Goal: Task Accomplishment & Management: Use online tool/utility

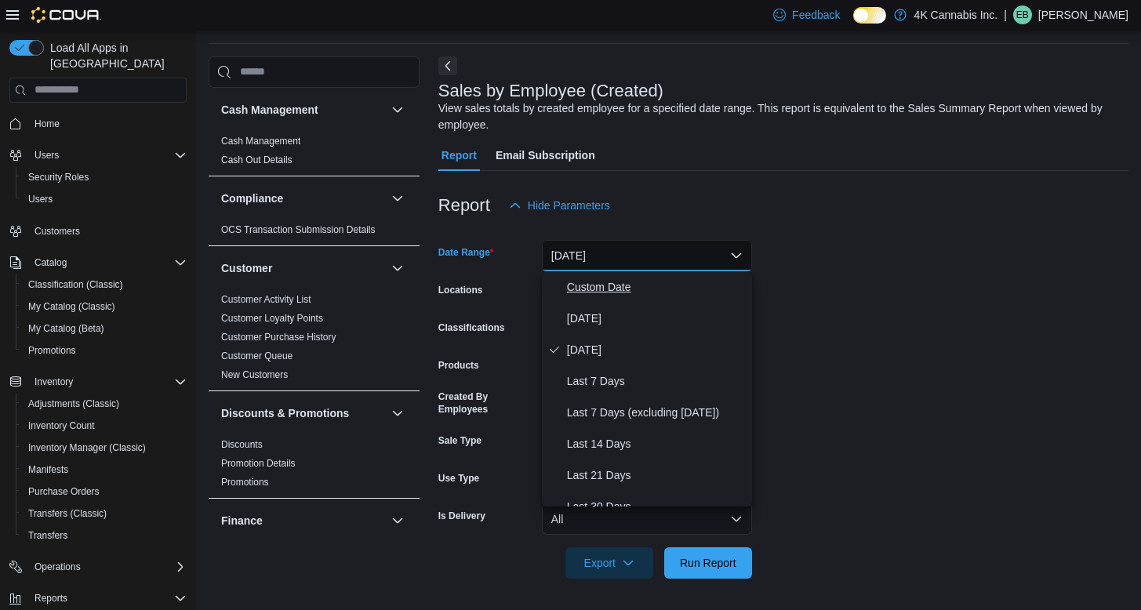
scroll to position [122, 0]
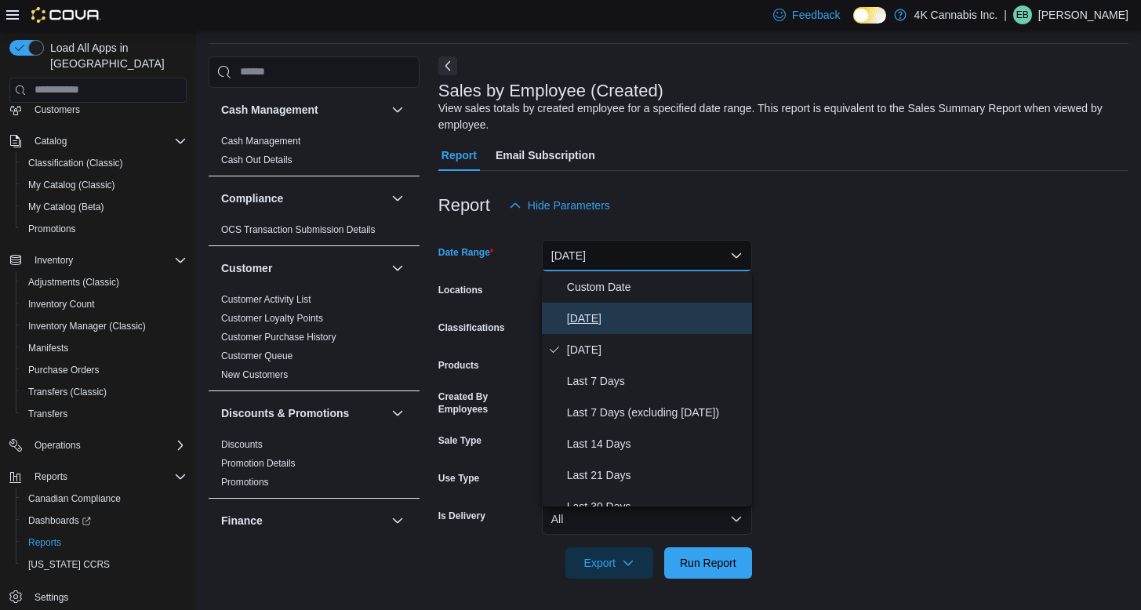
click at [613, 326] on span "[DATE]" at bounding box center [656, 318] width 179 height 19
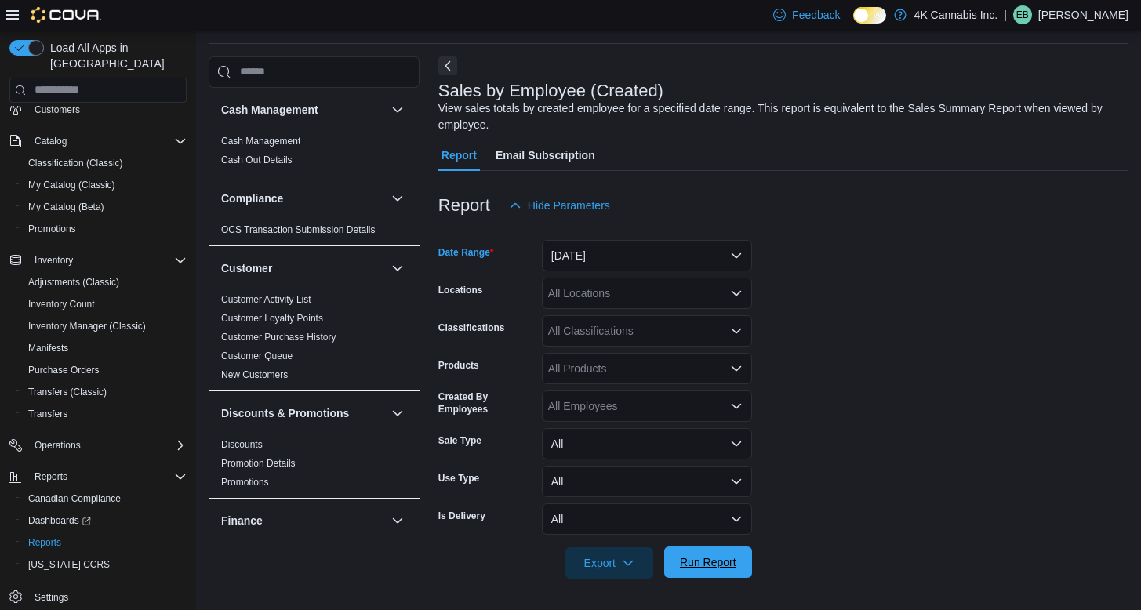
click at [729, 569] on span "Run Report" at bounding box center [708, 563] width 56 height 16
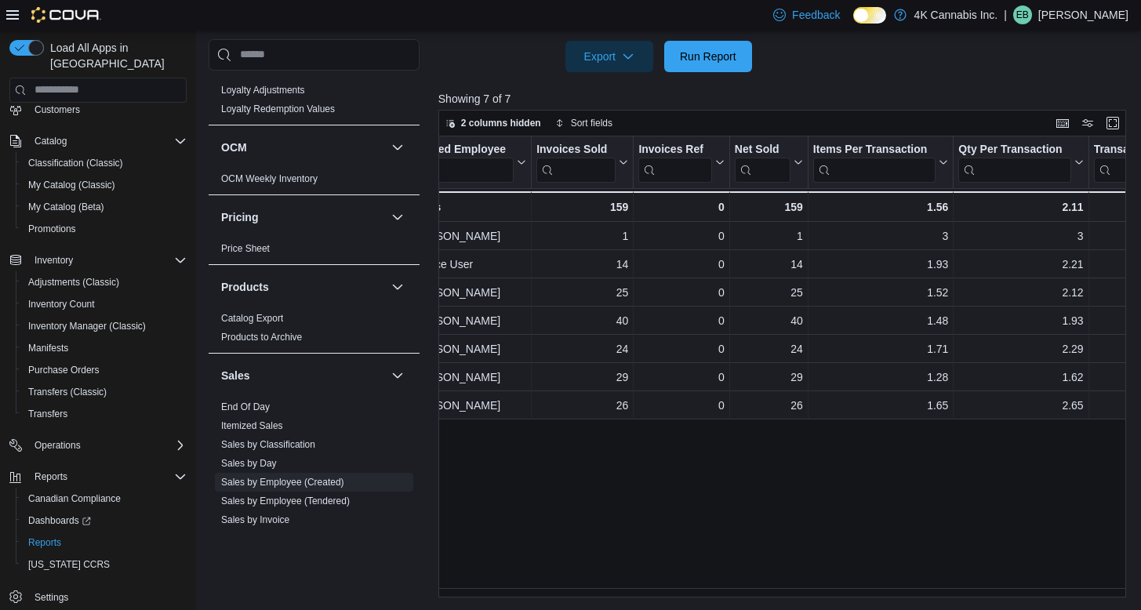
scroll to position [1054, 0]
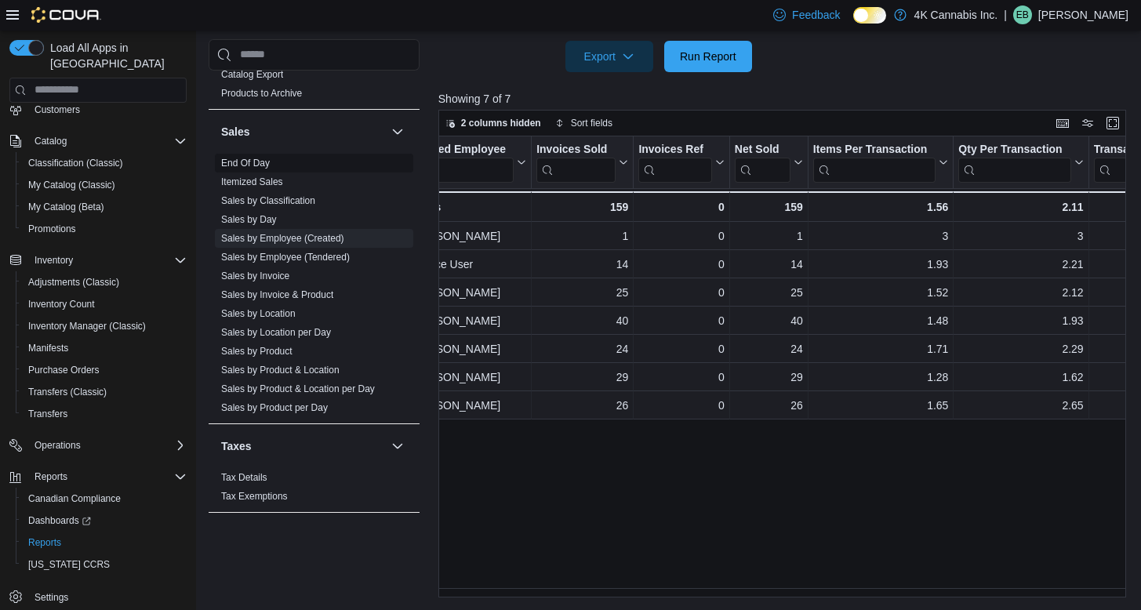
click at [249, 158] on link "End Of Day" at bounding box center [245, 163] width 49 height 11
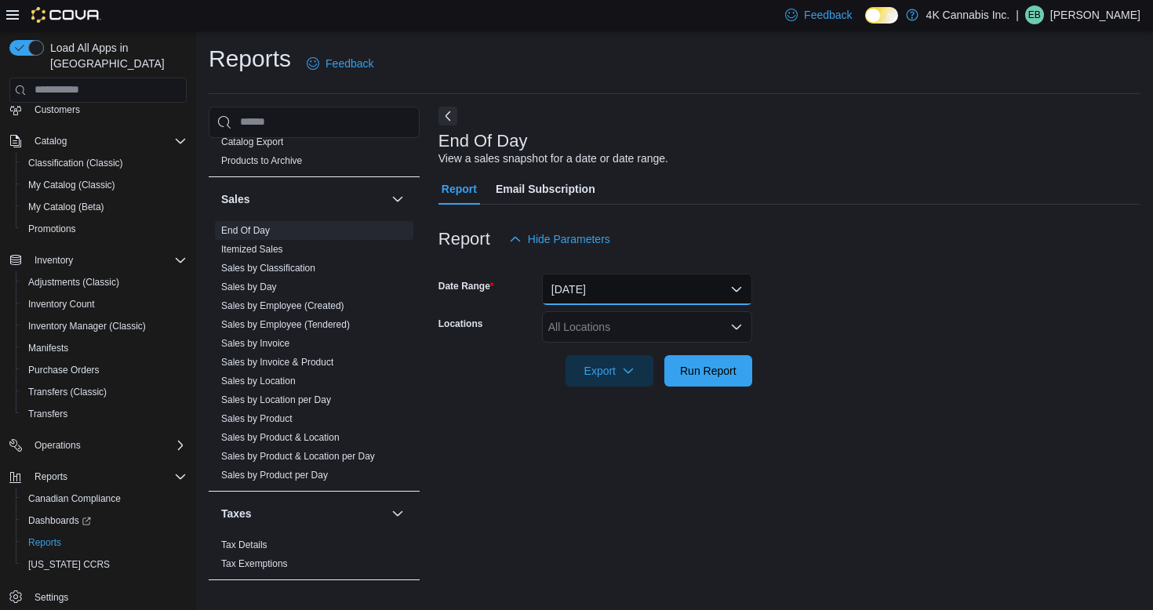
click at [649, 299] on button "[DATE]" at bounding box center [647, 289] width 210 height 31
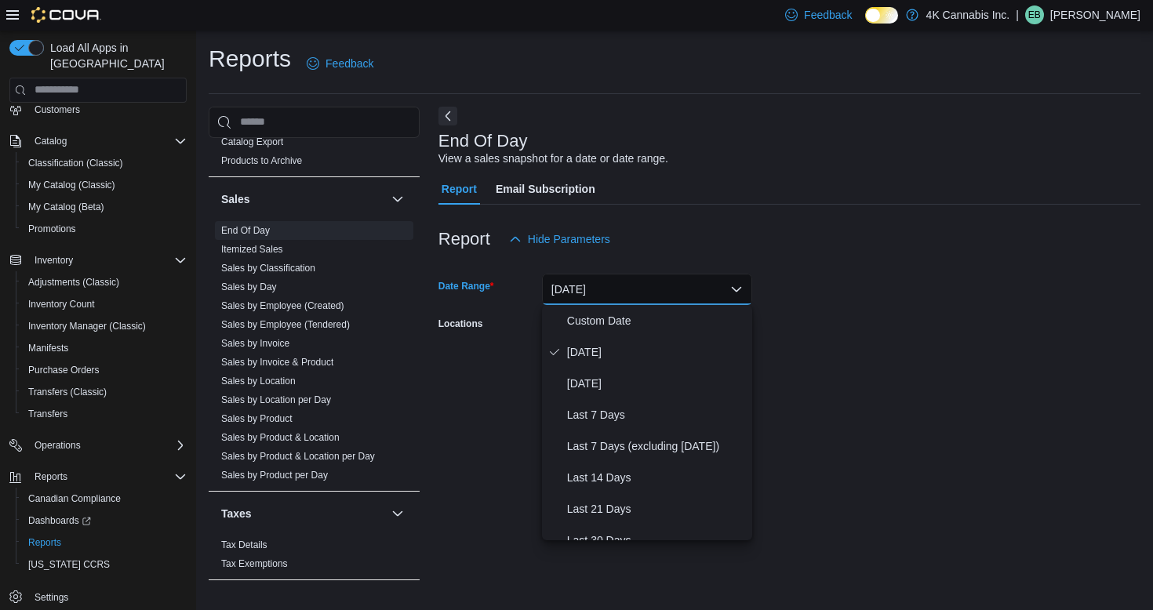
click at [781, 268] on div at bounding box center [789, 264] width 702 height 19
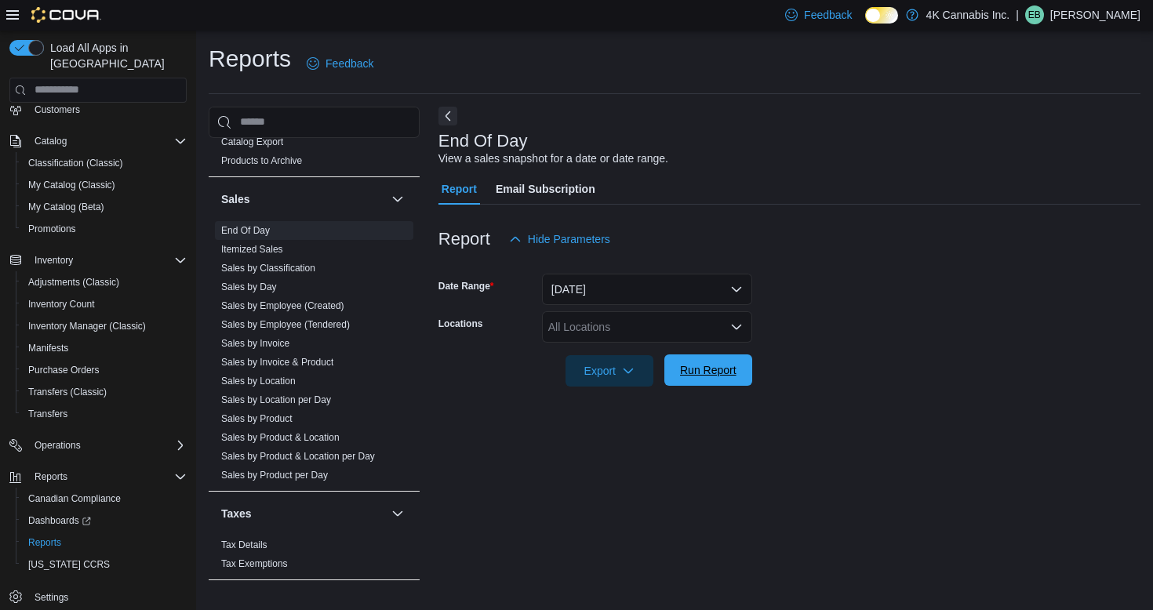
click at [713, 379] on span "Run Report" at bounding box center [708, 370] width 69 height 31
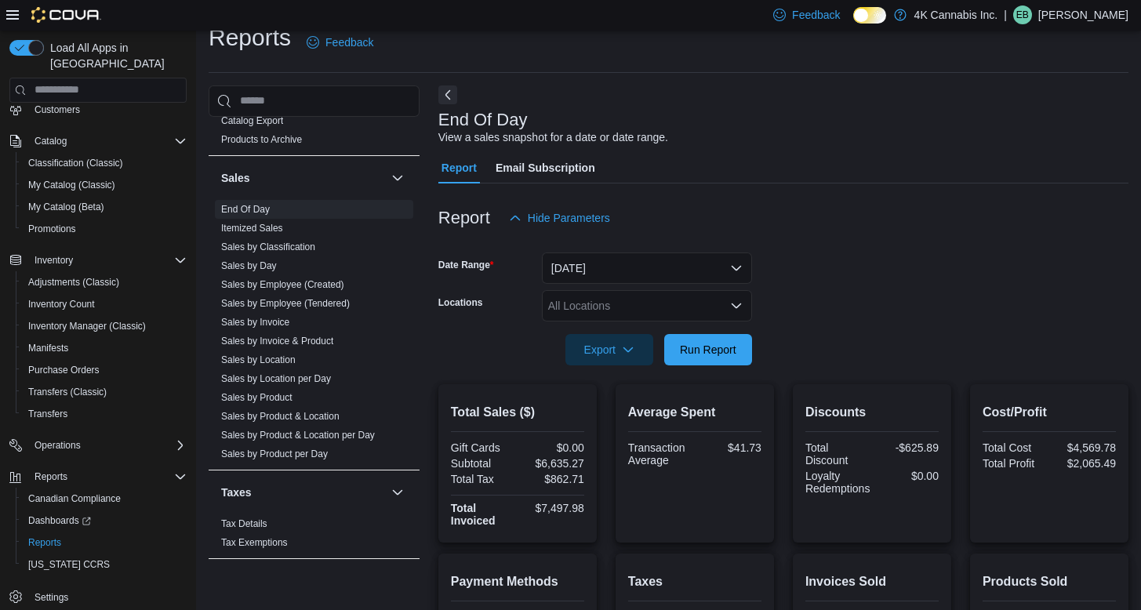
scroll to position [25, 0]
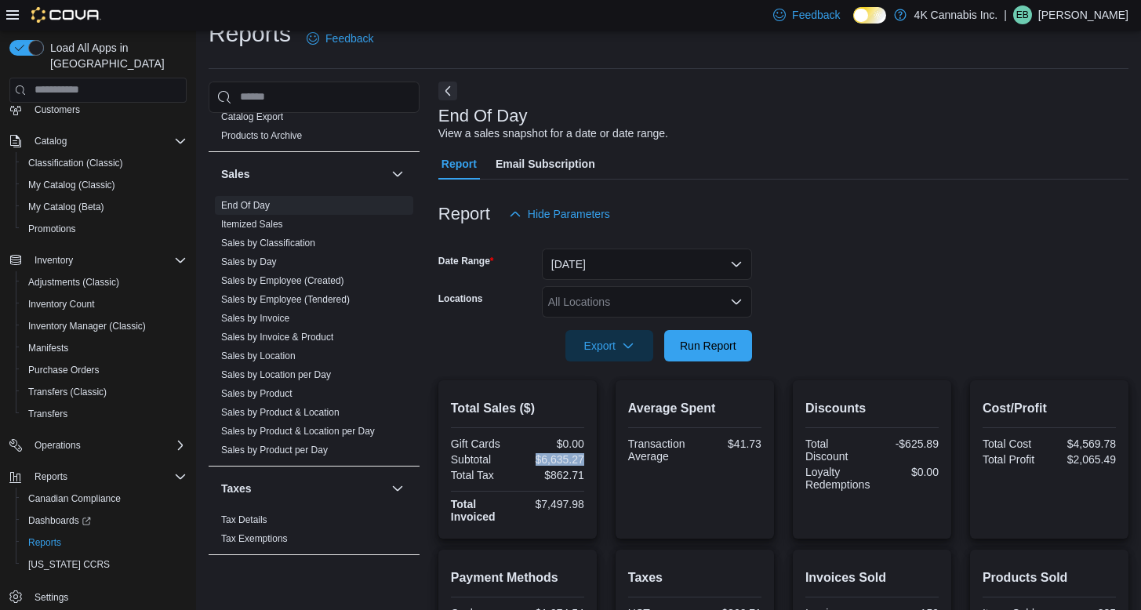
drag, startPoint x: 537, startPoint y: 457, endPoint x: 596, endPoint y: 456, distance: 59.6
click at [596, 456] on div "Total Sales ($) Gift Cards $0.00 Subtotal $6,635.27 Total Tax $862.71 Total Inv…" at bounding box center [517, 459] width 158 height 158
click at [690, 344] on span "Run Report" at bounding box center [708, 345] width 56 height 16
click at [602, 342] on span "Export" at bounding box center [609, 344] width 69 height 31
click at [603, 409] on span "Export to Pdf" at bounding box center [610, 408] width 71 height 13
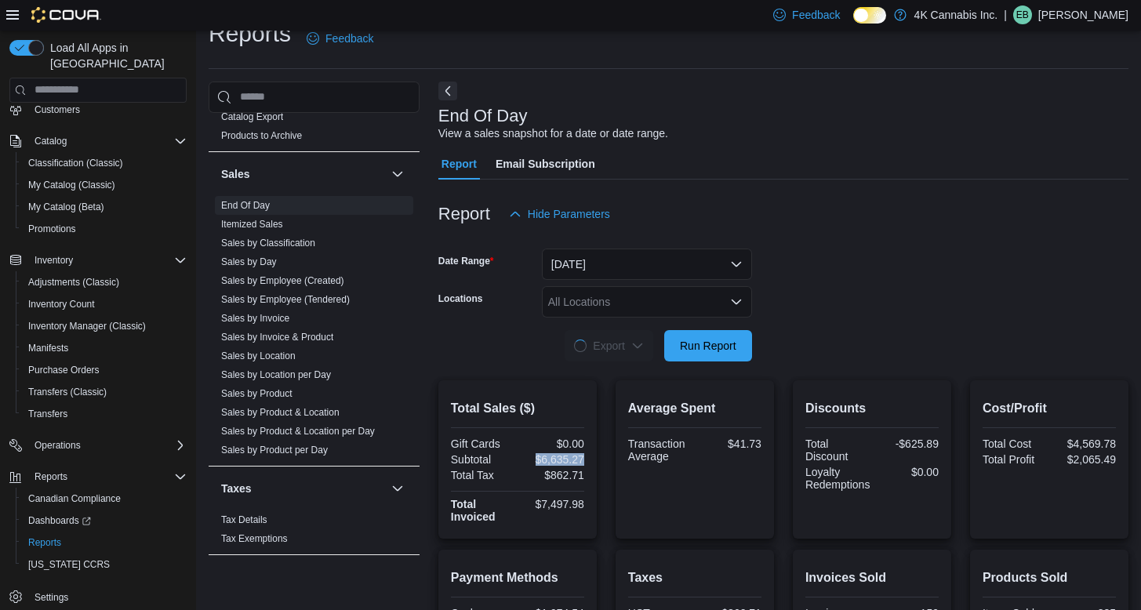
drag, startPoint x: 536, startPoint y: 464, endPoint x: 606, endPoint y: 464, distance: 70.6
click at [606, 464] on div "Total Sales ($) Gift Cards $0.00 Subtotal $6,635.27 Total Tax $862.71 Total Inv…" at bounding box center [783, 459] width 690 height 158
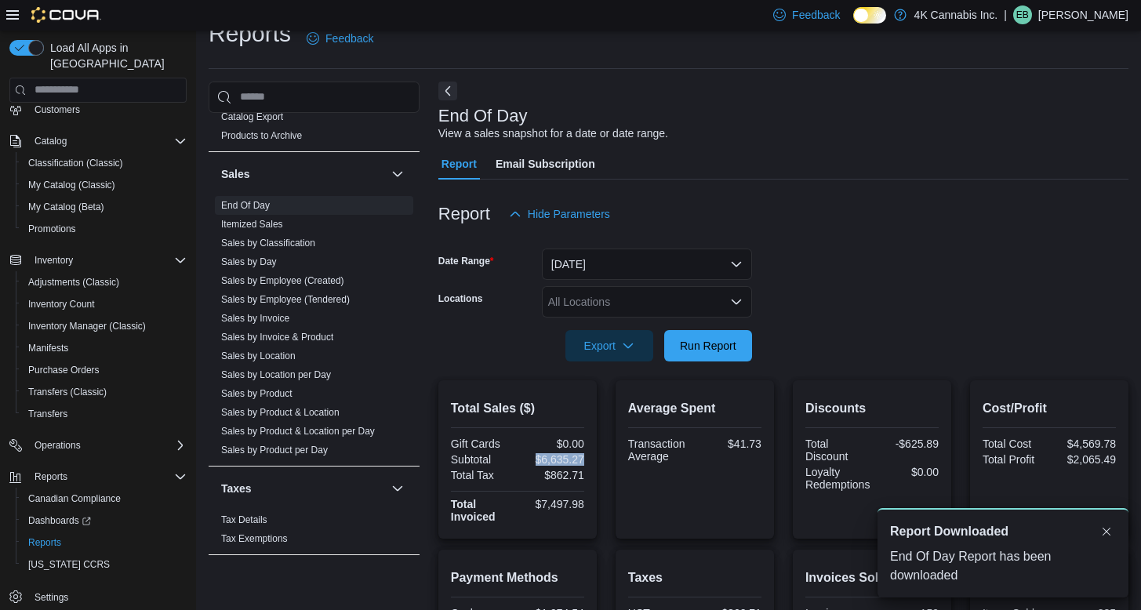
scroll to position [0, 0]
copy div "$6,635.27"
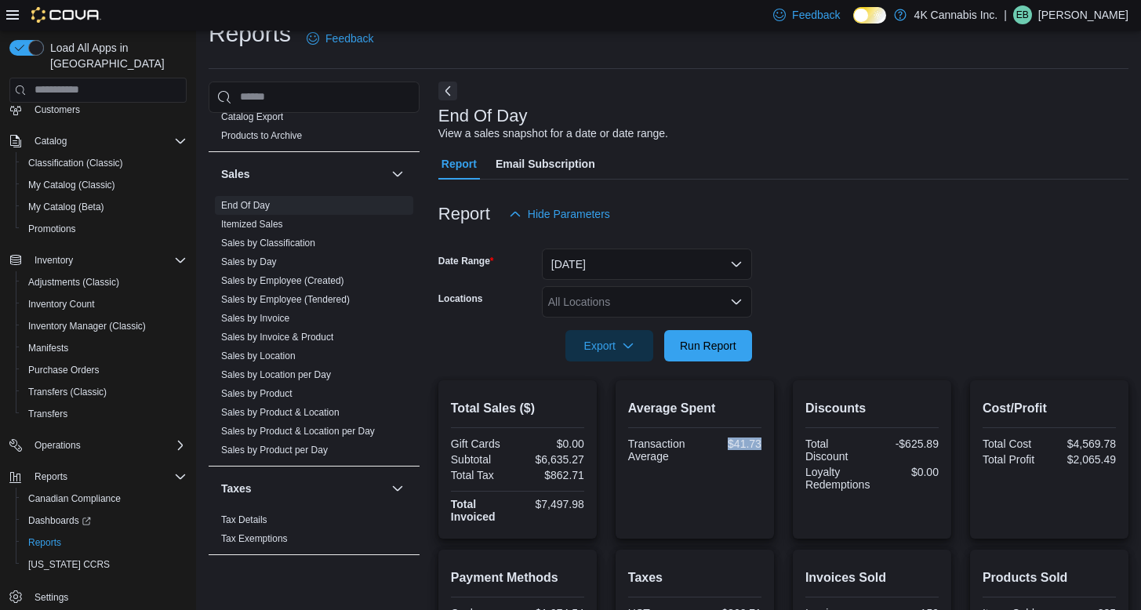
drag, startPoint x: 734, startPoint y: 443, endPoint x: 773, endPoint y: 442, distance: 39.2
click at [773, 442] on div "Average Spent Transaction Average $41.73" at bounding box center [695, 459] width 158 height 158
copy div "$41.73"
click at [865, 267] on form "Date Range [DATE] Locations All Locations Export Run Report" at bounding box center [783, 296] width 690 height 132
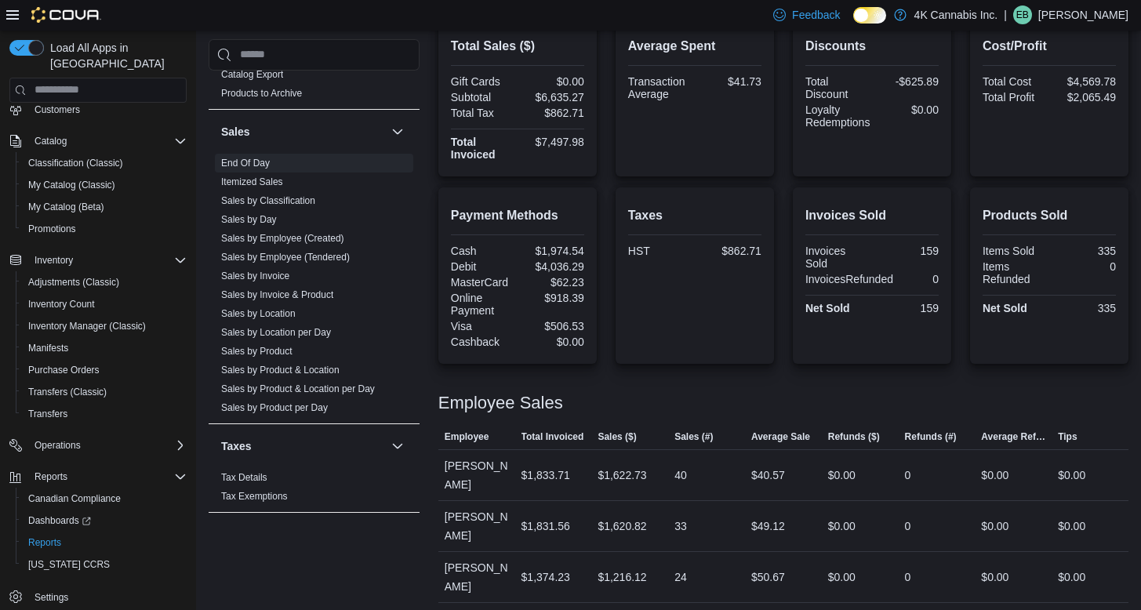
scroll to position [457, 0]
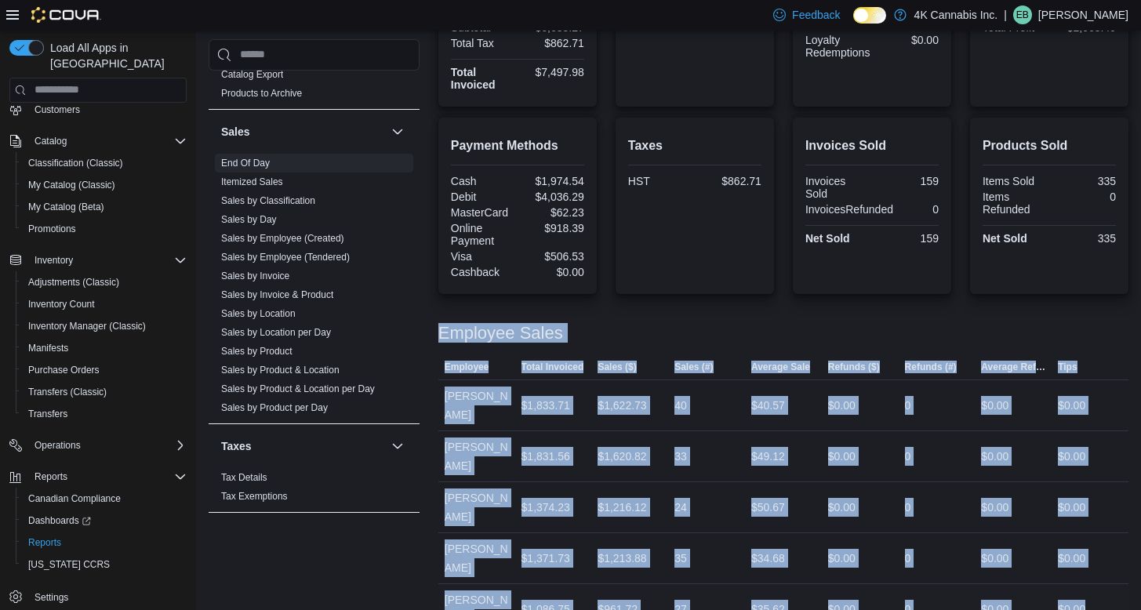
drag, startPoint x: 439, startPoint y: 331, endPoint x: 1120, endPoint y: 586, distance: 727.0
click at [1120, 586] on div "Employee Sales This table contains 5 rows. Employee Total Invoiced Sales ($) Sa…" at bounding box center [783, 470] width 690 height 330
copy div "Employee Sales This table contains 5 rows. Employee Total Invoiced Sales ($) Sa…"
